Goal: Navigation & Orientation: Find specific page/section

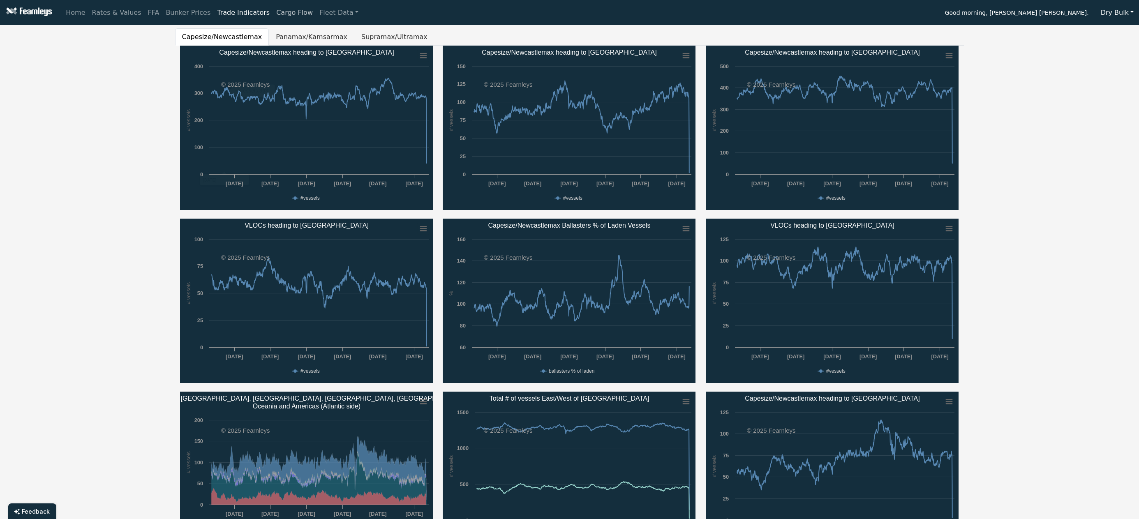
click at [278, 16] on link "Cargo Flow" at bounding box center [294, 13] width 43 height 16
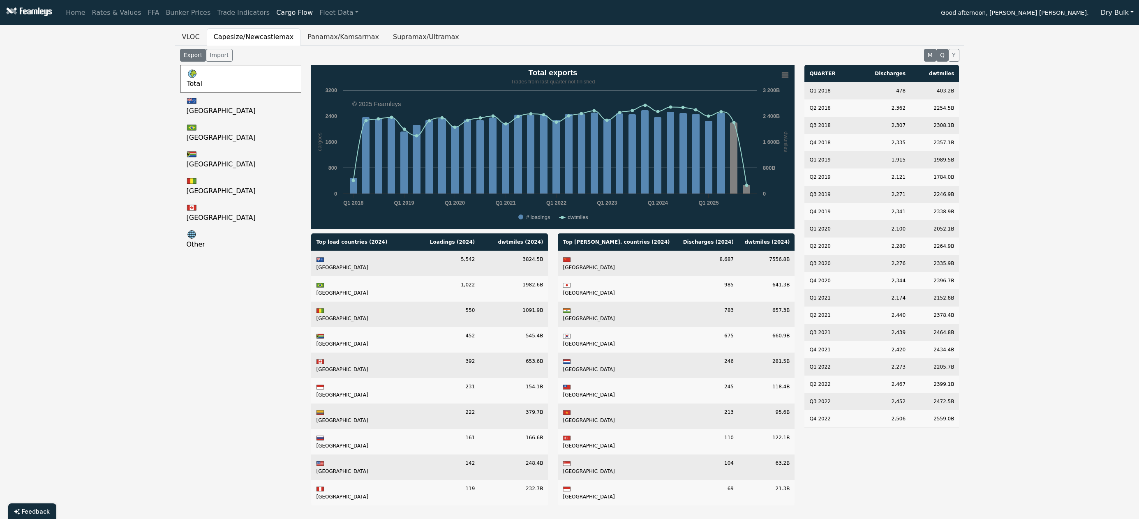
click at [930, 54] on button "M" at bounding box center [930, 55] width 12 height 13
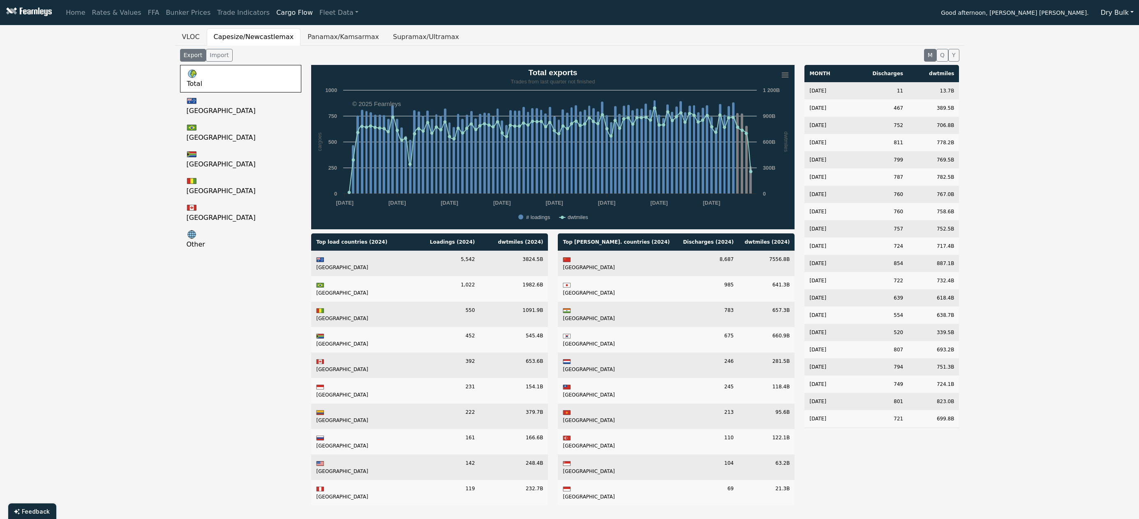
click at [1123, 14] on button "Dry Bulk" at bounding box center [1117, 13] width 44 height 16
click at [1119, 67] on link "LNG" at bounding box center [1128, 71] width 65 height 13
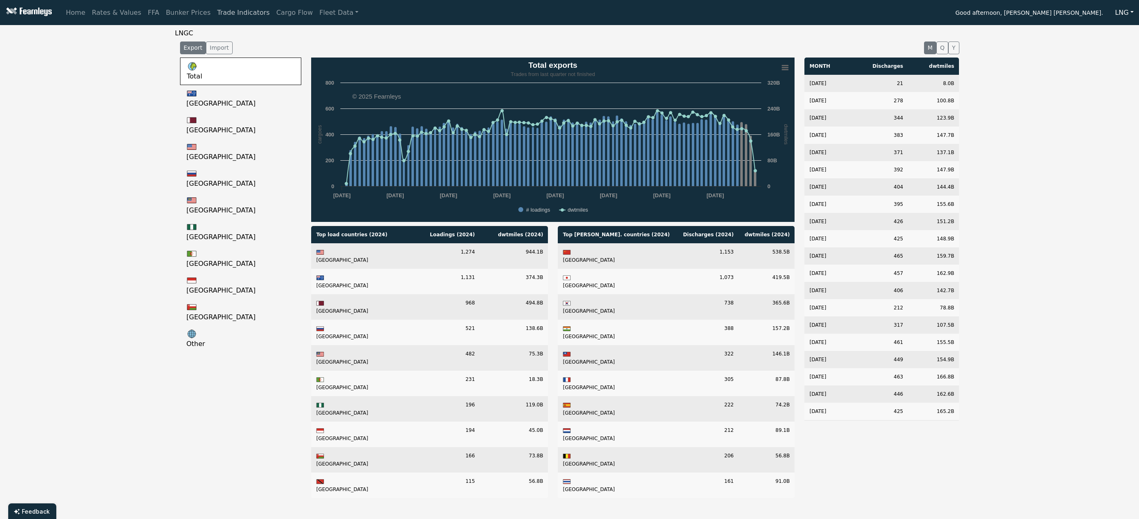
click at [221, 10] on link "Trade Indicators" at bounding box center [243, 13] width 59 height 16
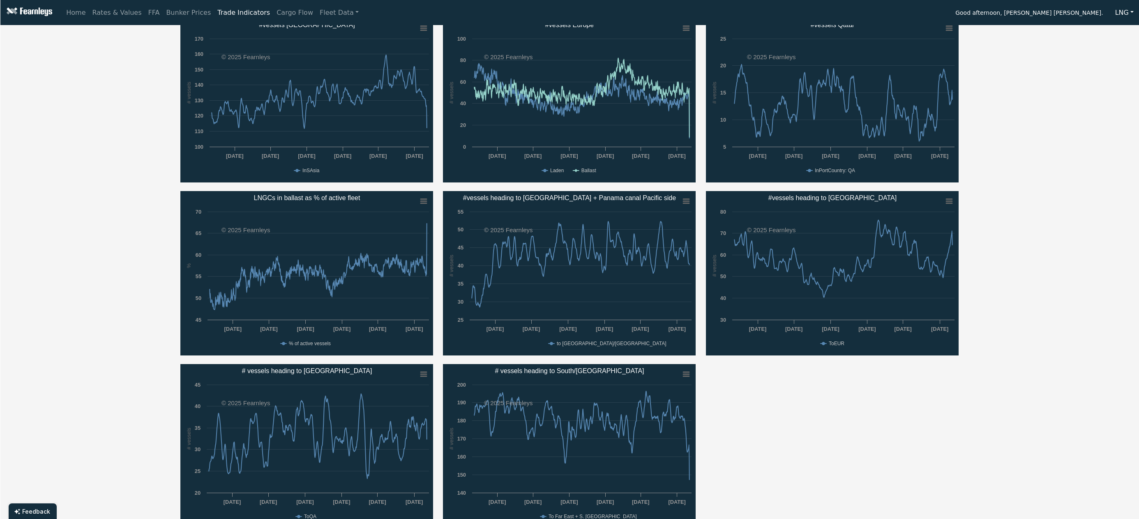
scroll to position [205, 0]
